Goal: Task Accomplishment & Management: Use online tool/utility

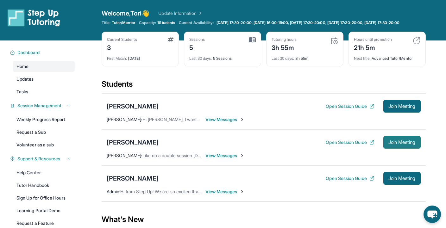
click at [391, 144] on span "Join Meeting" at bounding box center [402, 143] width 27 height 4
click at [347, 149] on div "Open Session Guide Join Meeting" at bounding box center [373, 142] width 95 height 13
click at [350, 145] on button "Open Session Guide" at bounding box center [350, 142] width 48 height 6
click at [380, 147] on div "Open Session Guide Join Meeting" at bounding box center [373, 142] width 95 height 13
click at [390, 144] on span "Join Meeting" at bounding box center [402, 143] width 27 height 4
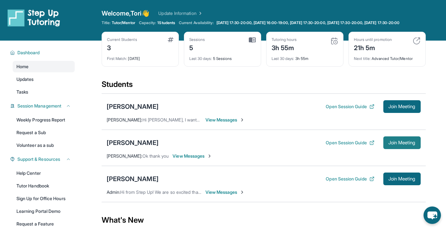
click at [392, 144] on span "Join Meeting" at bounding box center [402, 143] width 27 height 4
